Goal: Transaction & Acquisition: Purchase product/service

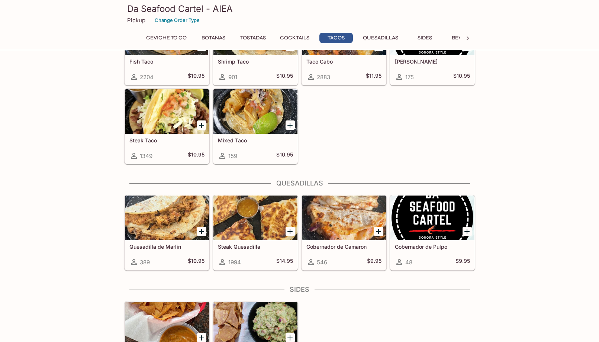
scroll to position [811, 0]
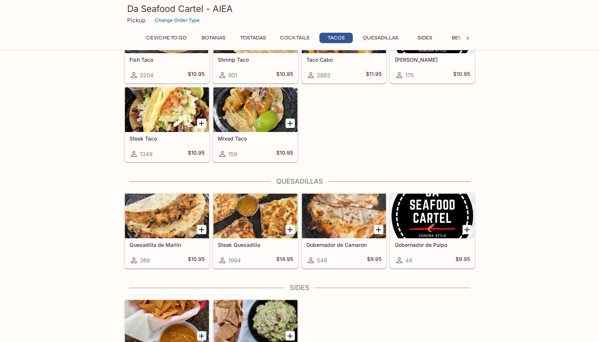
click at [154, 227] on div at bounding box center [167, 216] width 84 height 45
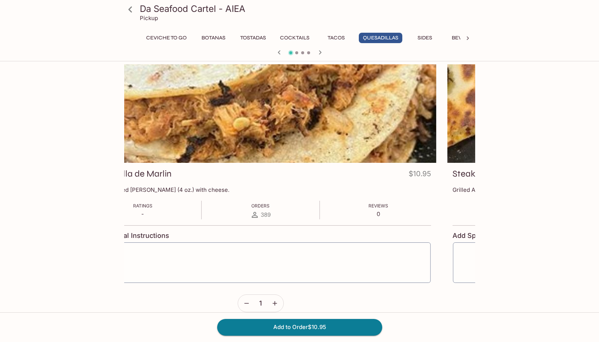
click at [195, 181] on div "Quesadilla de Marlin $10.95" at bounding box center [260, 175] width 341 height 15
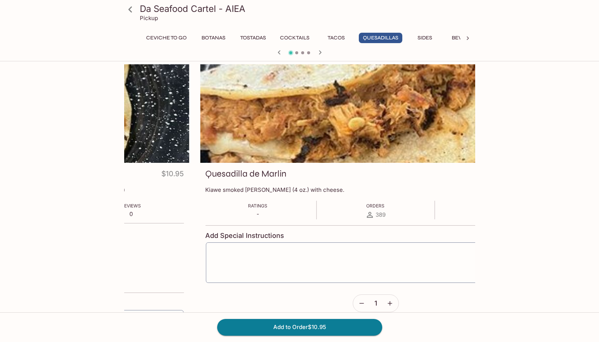
click at [206, 174] on h3 "Quesadilla de Marlin" at bounding box center [245, 174] width 81 height 12
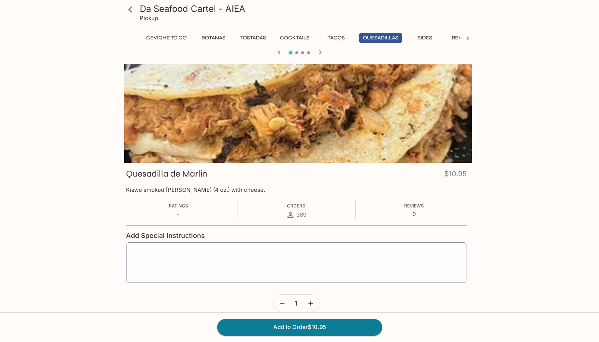
click at [187, 175] on h3 "Quesadilla de Marlin" at bounding box center [166, 174] width 81 height 12
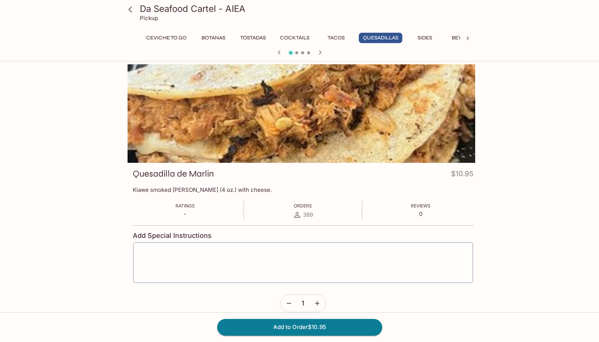
click at [133, 191] on p "Kiawe smoked [PERSON_NAME] (4 oz.) with cheese." at bounding box center [303, 189] width 341 height 7
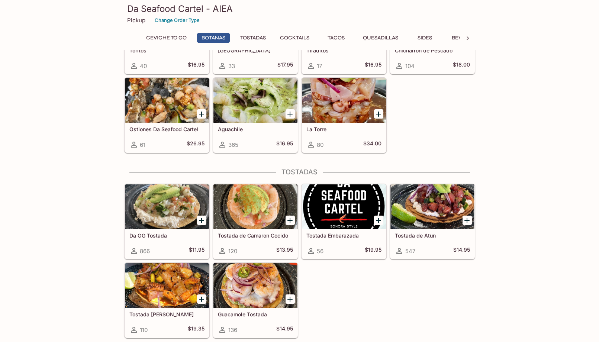
scroll to position [348, 0]
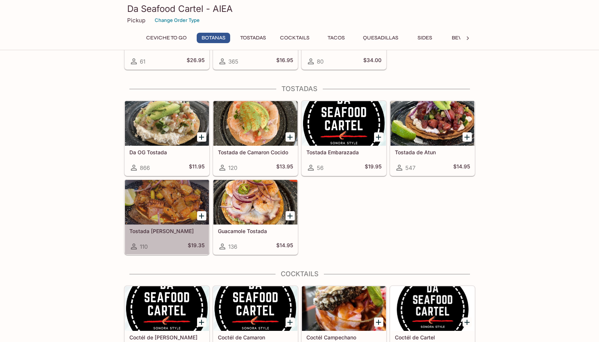
click at [166, 206] on div at bounding box center [167, 202] width 84 height 45
